Goal: Transaction & Acquisition: Purchase product/service

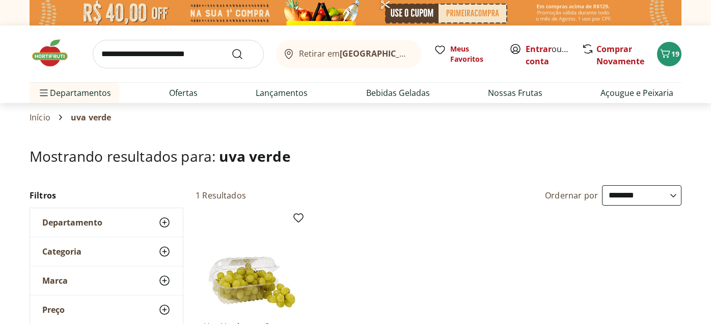
select select "**********"
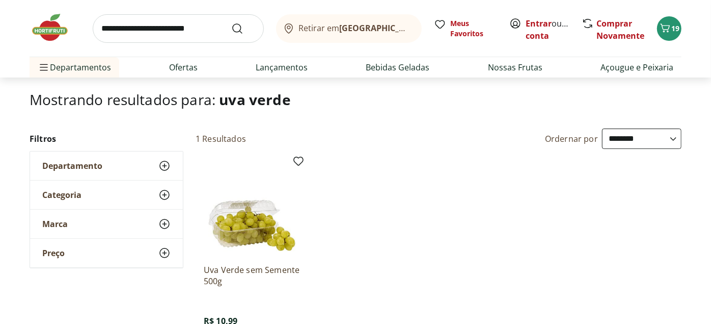
click at [51, 33] on img at bounding box center [55, 27] width 51 height 31
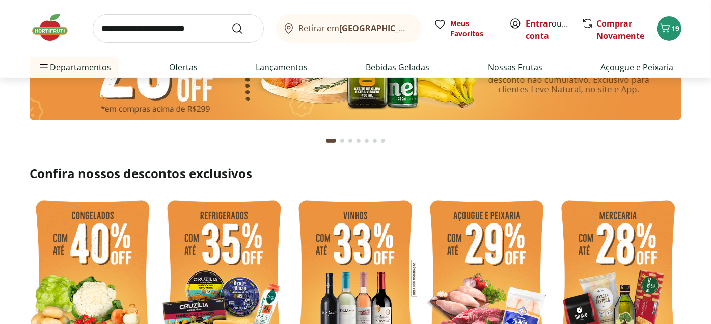
scroll to position [170, 0]
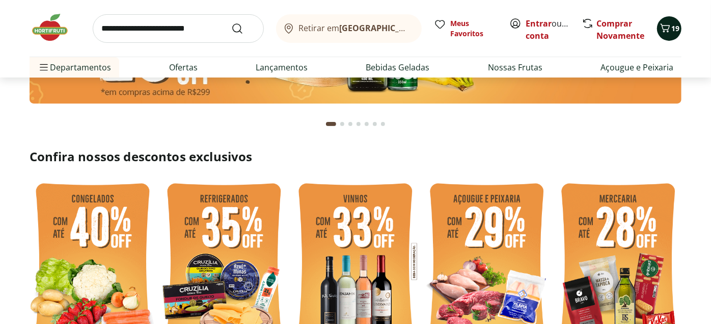
click at [672, 28] on span "19" at bounding box center [676, 28] width 8 height 10
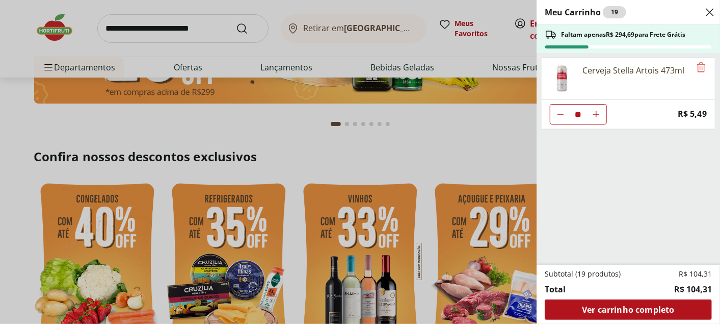
click at [457, 147] on div "Meu Carrinho 19 Faltam apenas R$ 294,69 para Frete Grátis Cerveja Stella Artois…" at bounding box center [360, 162] width 720 height 324
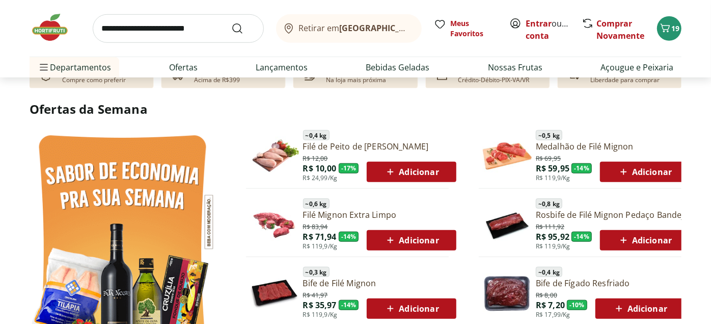
scroll to position [510, 0]
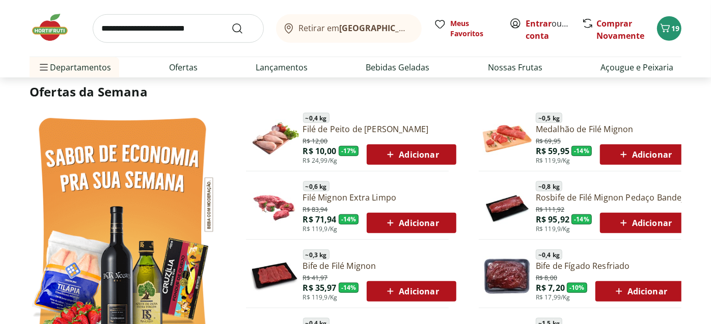
click at [625, 153] on icon at bounding box center [624, 154] width 13 height 12
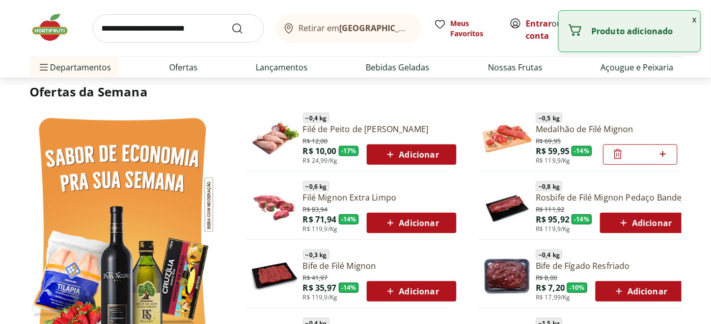
click at [639, 223] on span "Adicionar" at bounding box center [645, 223] width 55 height 12
click at [420, 296] on span "Adicionar" at bounding box center [411, 291] width 55 height 12
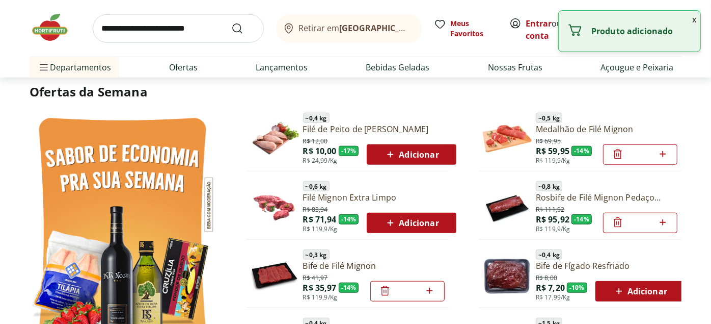
click at [698, 21] on button "x" at bounding box center [694, 19] width 12 height 17
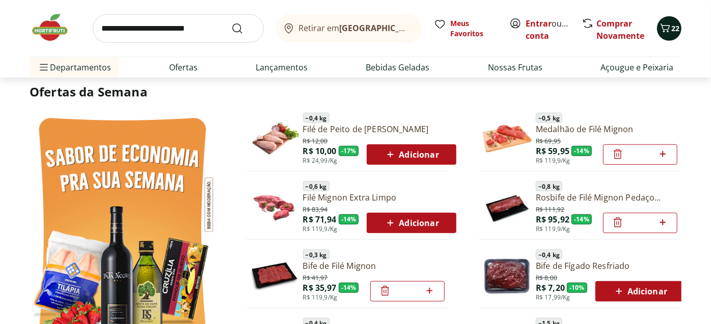
click at [679, 31] on span "22" at bounding box center [676, 28] width 8 height 10
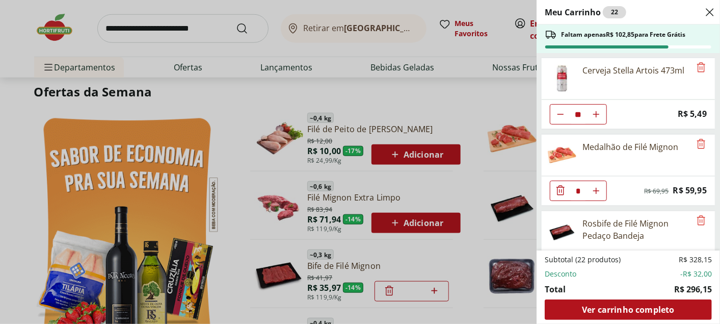
click at [444, 118] on div "Meu Carrinho 22 Faltam apenas R$ 102,85 para Frete Grátis Cerveja Stella Artois…" at bounding box center [360, 162] width 720 height 324
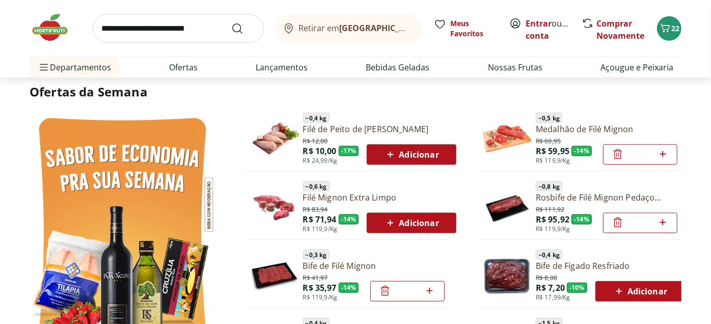
click at [425, 155] on span "Adicionar" at bounding box center [411, 154] width 55 height 12
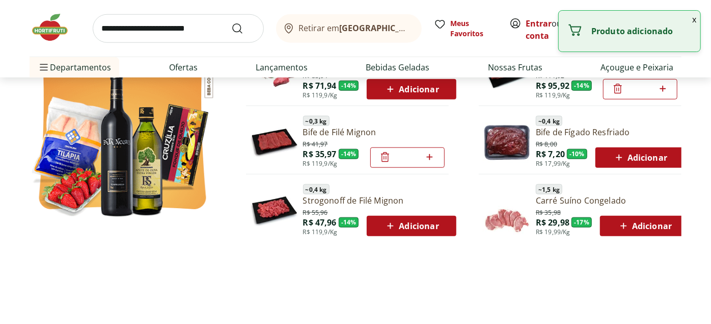
scroll to position [736, 0]
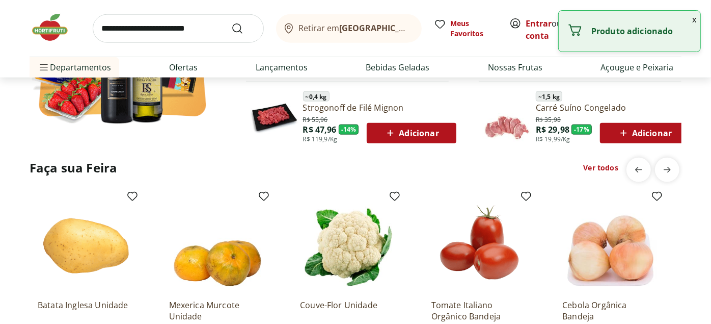
click at [627, 133] on icon at bounding box center [624, 133] width 13 height 12
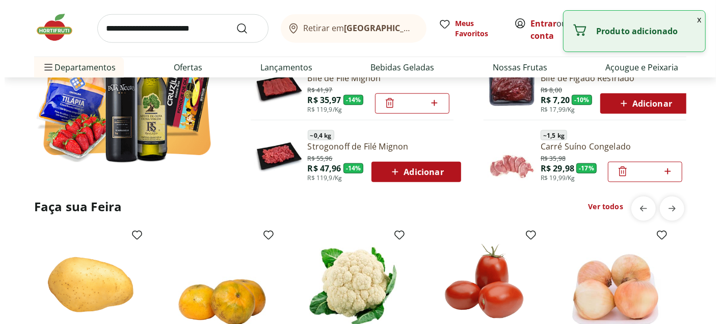
scroll to position [679, 0]
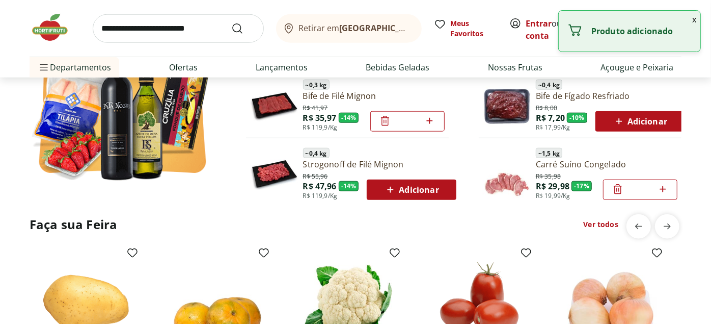
click at [696, 17] on button "x" at bounding box center [694, 19] width 12 height 17
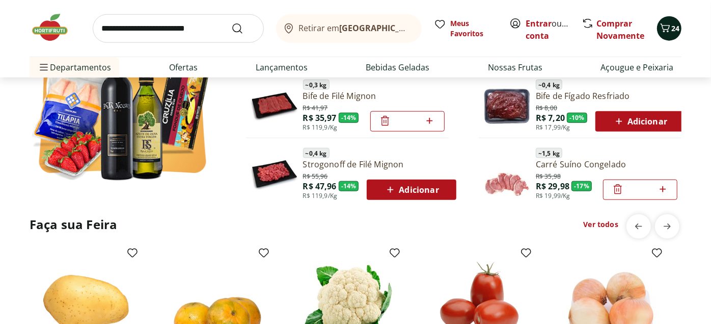
click at [677, 29] on span "24" at bounding box center [676, 28] width 8 height 10
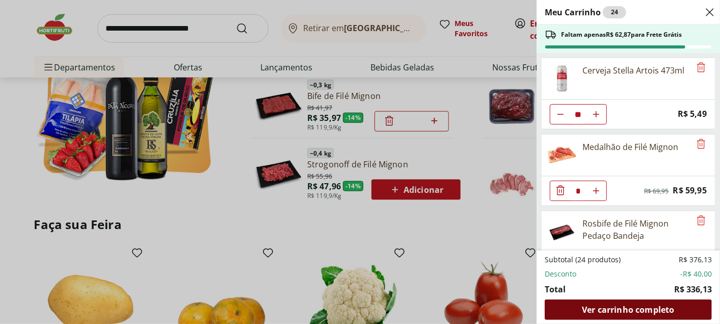
click at [663, 305] on span "Ver carrinho completo" at bounding box center [628, 309] width 92 height 8
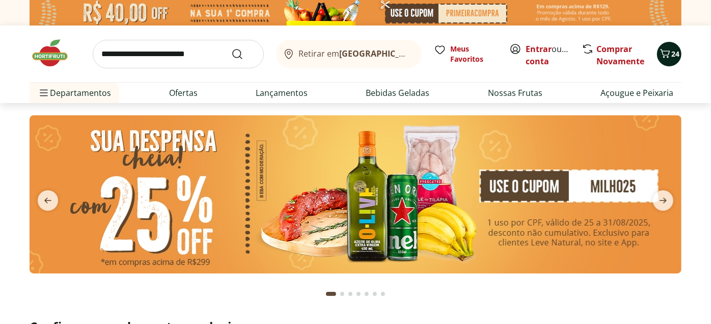
click at [670, 56] on icon "Carrinho" at bounding box center [665, 53] width 12 height 12
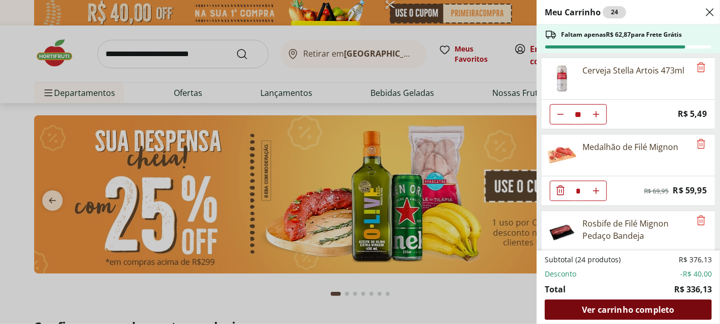
click at [659, 308] on span "Ver carrinho completo" at bounding box center [628, 309] width 92 height 8
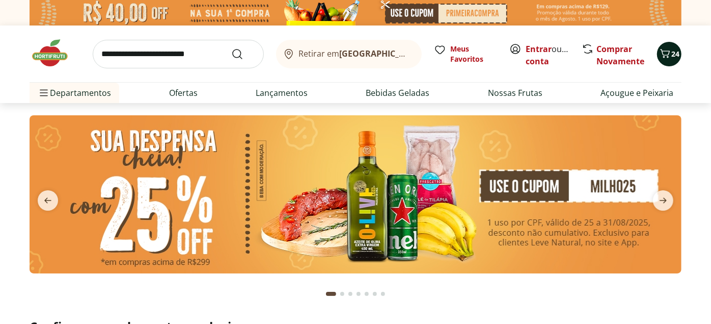
click at [667, 54] on icon "Carrinho" at bounding box center [665, 53] width 12 height 12
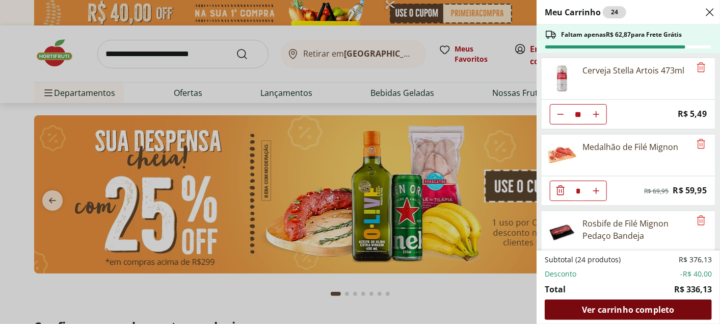
click at [685, 308] on div "Ver carrinho completo" at bounding box center [628, 309] width 167 height 20
